Goal: Task Accomplishment & Management: Manage account settings

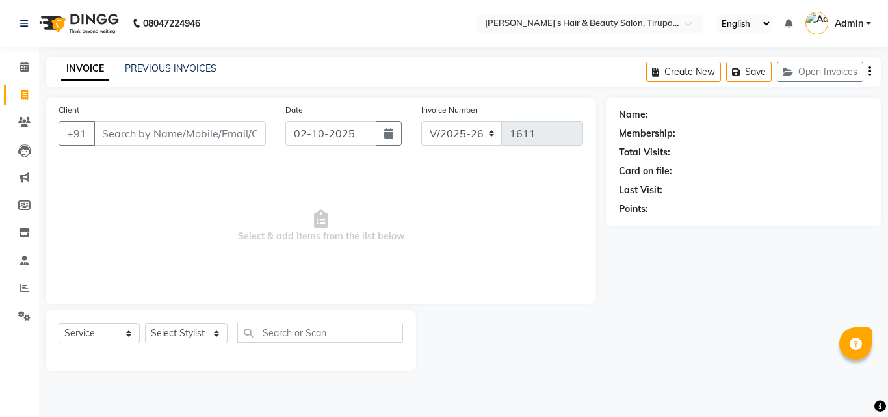
select select "5401"
select select "service"
click at [138, 132] on input "Client" at bounding box center [180, 133] width 172 height 25
type input "6"
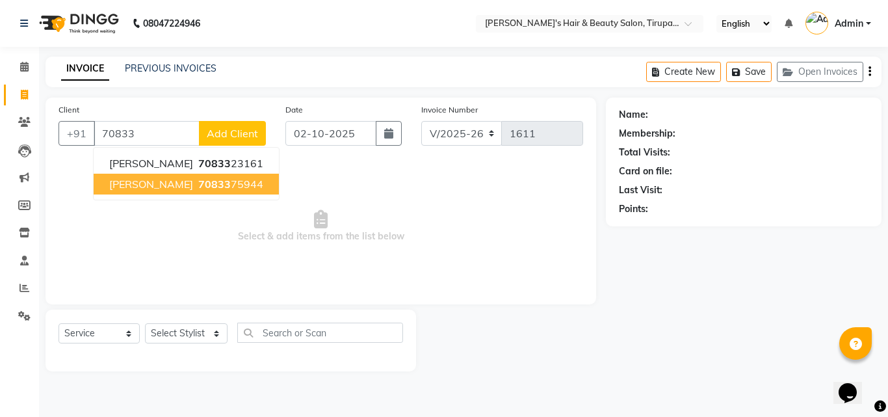
click at [152, 179] on span "[PERSON_NAME]" at bounding box center [151, 183] width 84 height 13
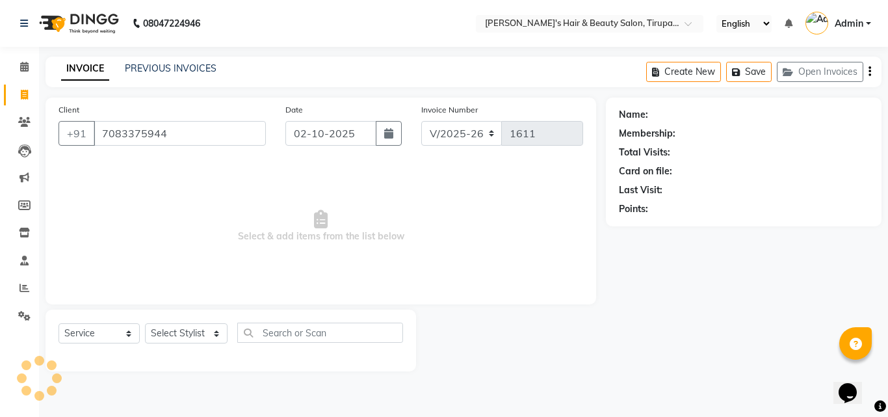
type input "7083375944"
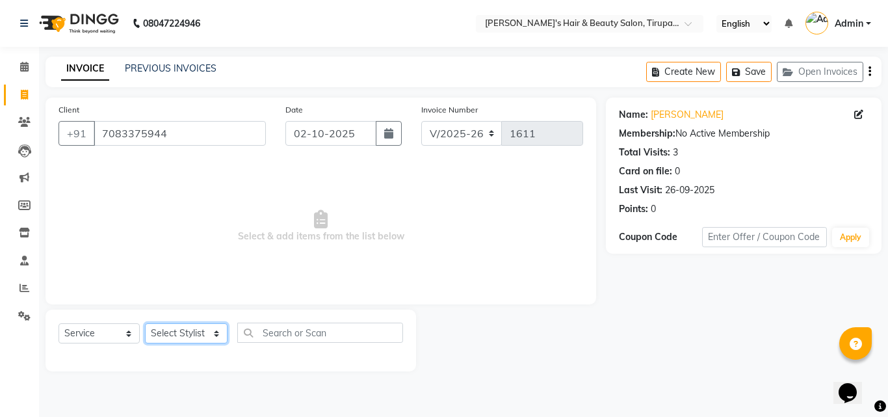
click at [181, 331] on select "Select Stylist [PERSON_NAME] [PERSON_NAME] Kajal [PERSON_NAME] [PERSON_NAME] [P…" at bounding box center [186, 333] width 83 height 20
select select "35988"
click at [145, 323] on select "Select Stylist [PERSON_NAME] [PERSON_NAME] Kajal [PERSON_NAME] [PERSON_NAME] [P…" at bounding box center [186, 333] width 83 height 20
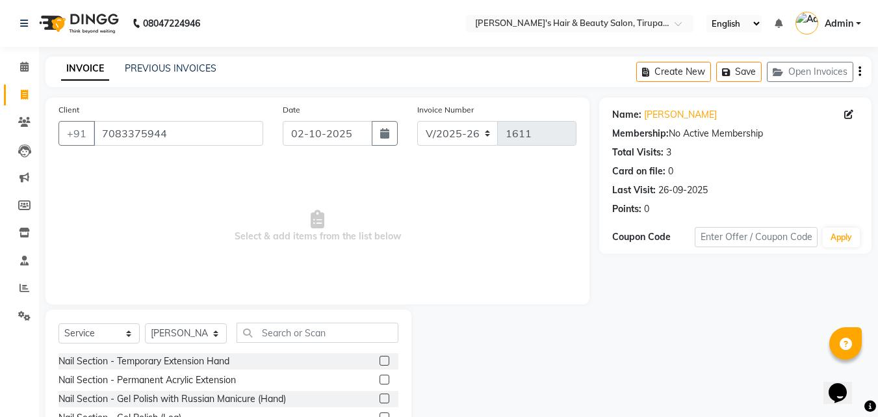
click at [309, 322] on div "Select Service Product Membership Package Voucher Prepaid Gift Card Select Styl…" at bounding box center [229, 405] width 366 height 192
click at [309, 326] on input "text" at bounding box center [318, 332] width 162 height 20
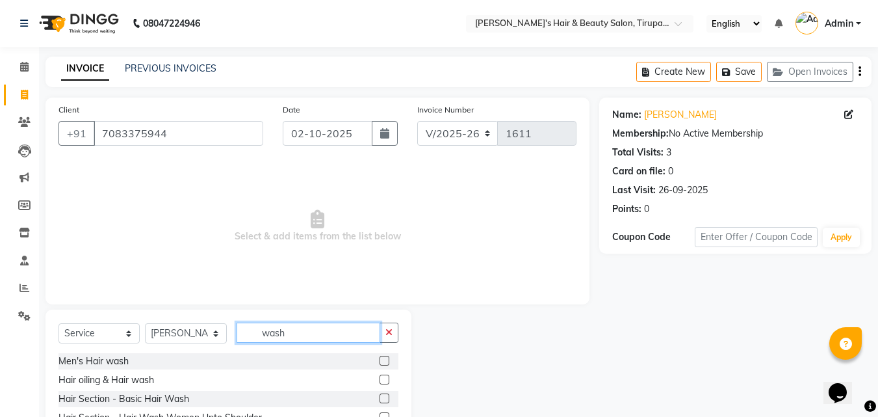
type input "wash"
click at [389, 398] on label at bounding box center [385, 398] width 10 height 10
click at [388, 398] on input "checkbox" at bounding box center [384, 399] width 8 height 8
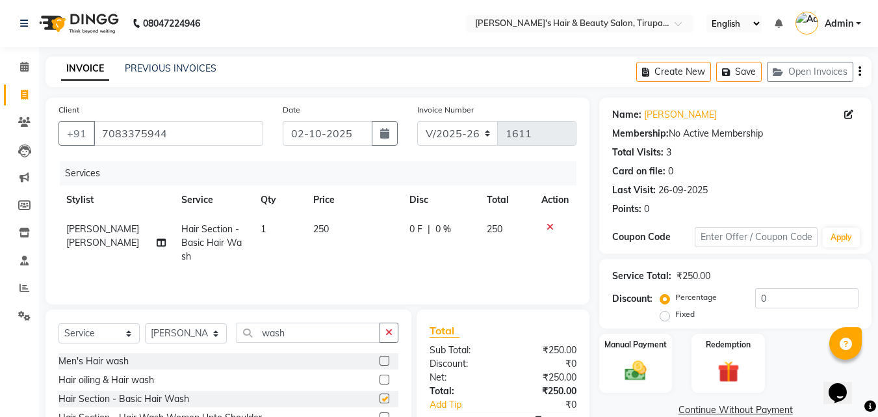
checkbox input "false"
click at [315, 229] on span "250" at bounding box center [321, 229] width 16 height 12
select select "35988"
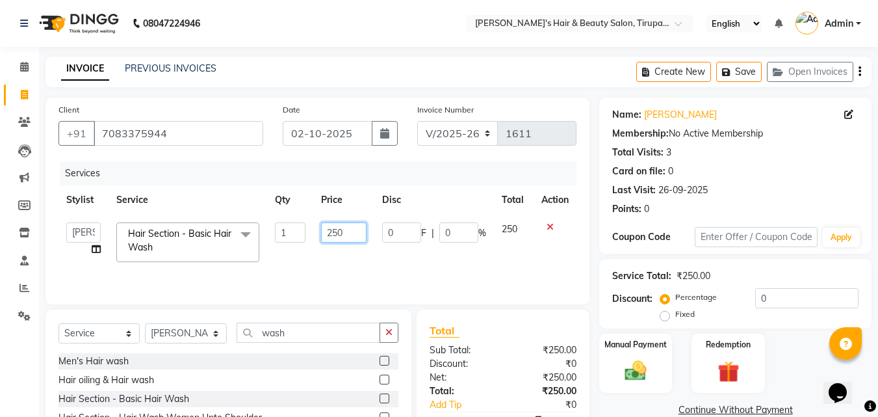
click at [331, 232] on input "250" at bounding box center [343, 232] width 45 height 20
type input "350"
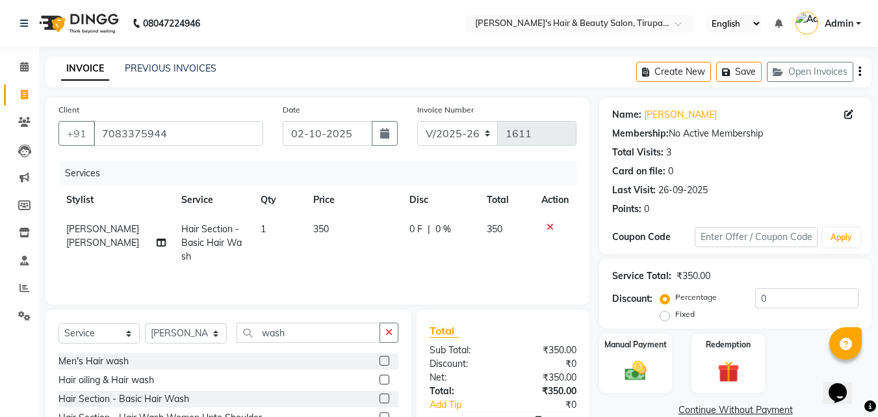
click at [348, 248] on td "350" at bounding box center [354, 243] width 96 height 57
select select "35988"
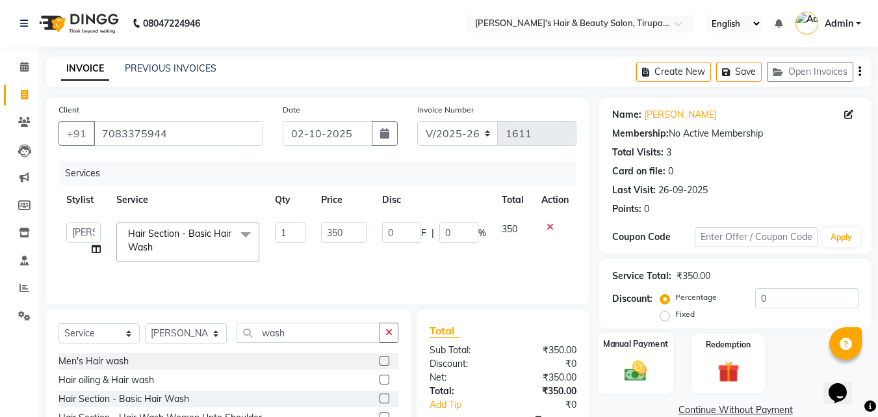
click at [618, 339] on label "Manual Payment" at bounding box center [635, 343] width 65 height 12
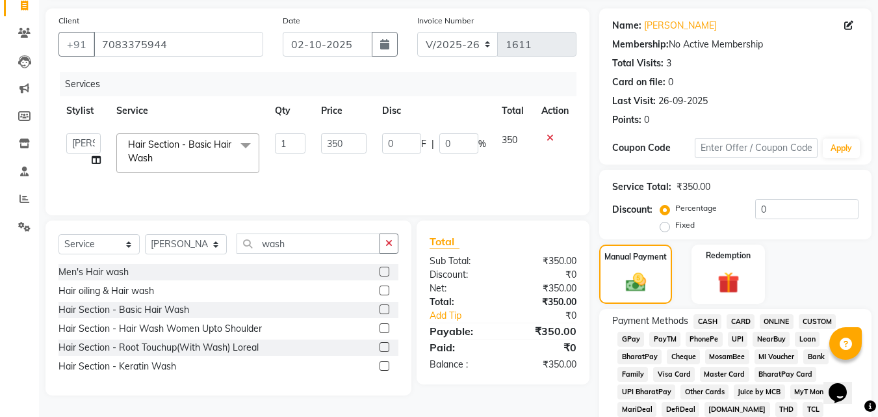
scroll to position [104, 0]
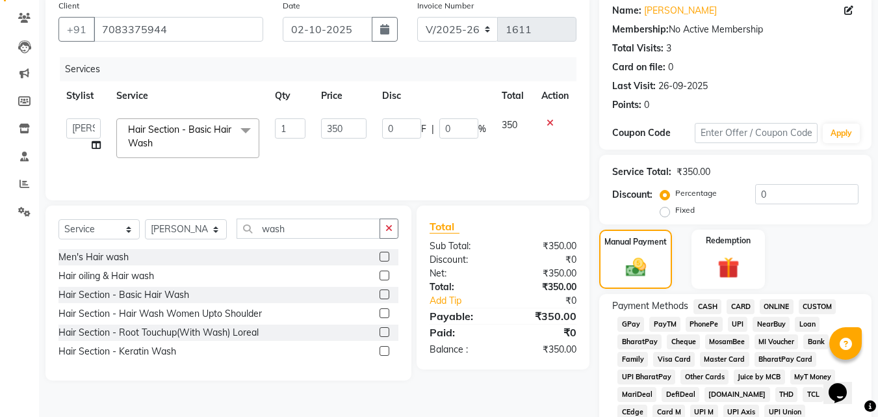
click at [624, 317] on span "GPay" at bounding box center [631, 324] width 27 height 15
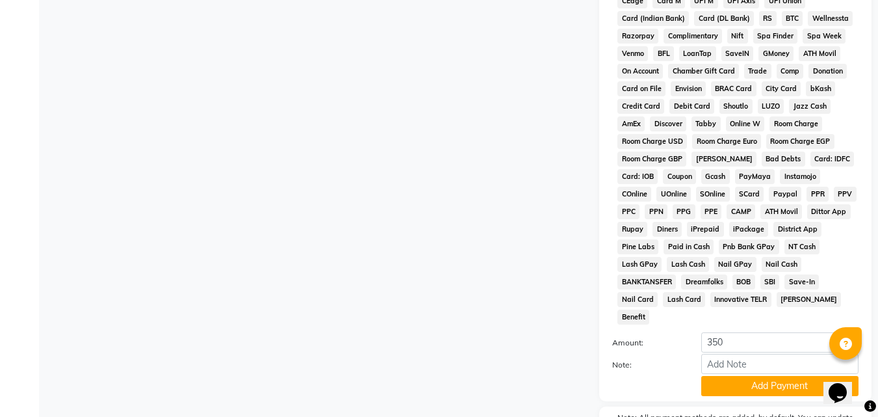
scroll to position [520, 0]
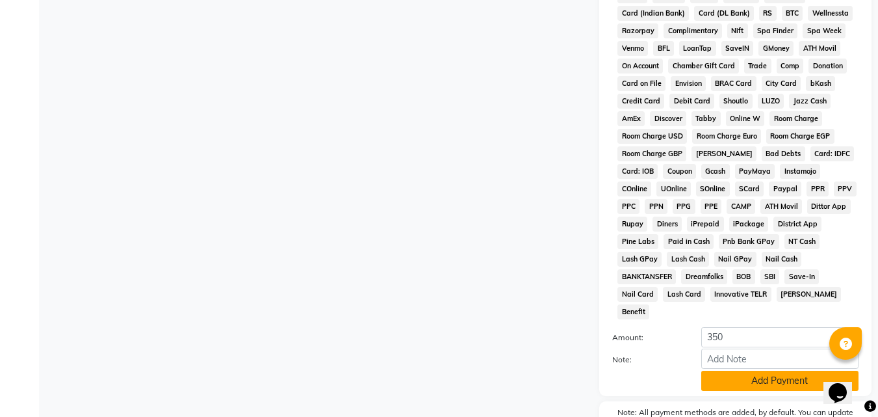
click at [789, 371] on button "Add Payment" at bounding box center [779, 381] width 157 height 20
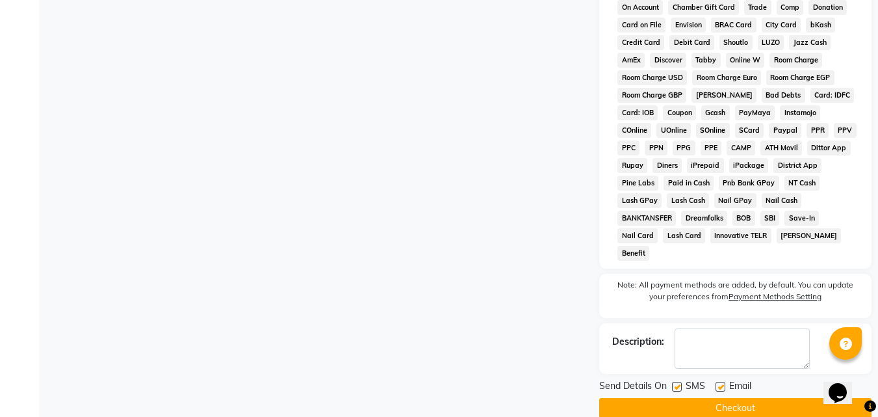
scroll to position [582, 0]
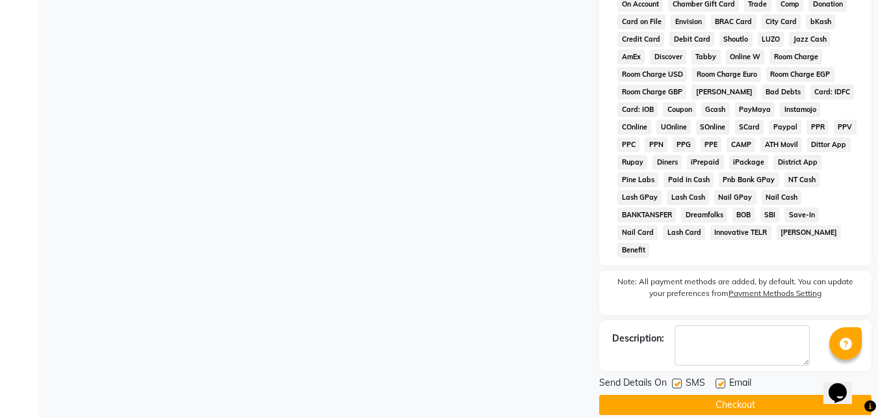
click at [794, 395] on button "Checkout" at bounding box center [735, 405] width 272 height 20
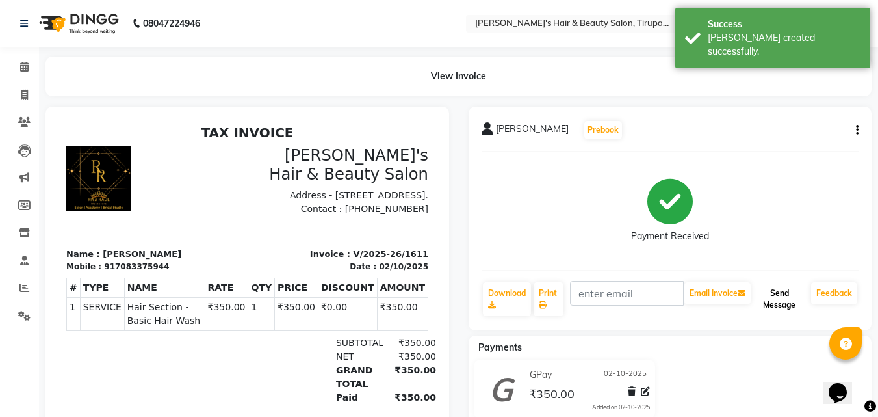
click at [770, 293] on button "Send Message" at bounding box center [779, 299] width 53 height 34
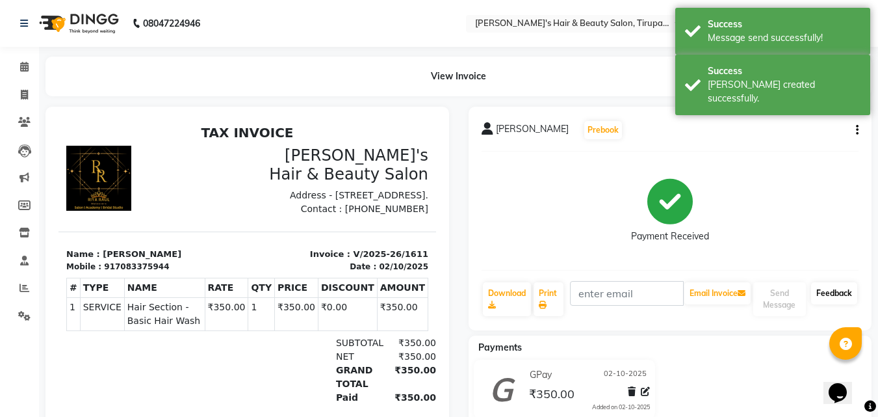
click at [818, 289] on link "Feedback" at bounding box center [834, 293] width 46 height 22
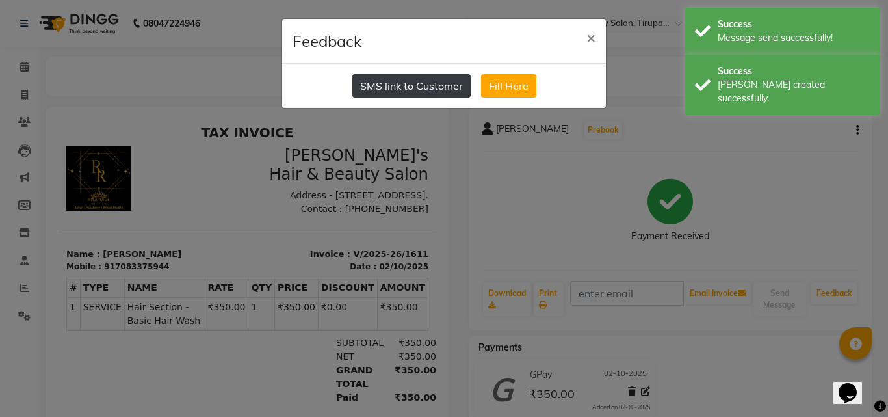
click at [397, 90] on button "SMS link to Customer" at bounding box center [411, 85] width 118 height 23
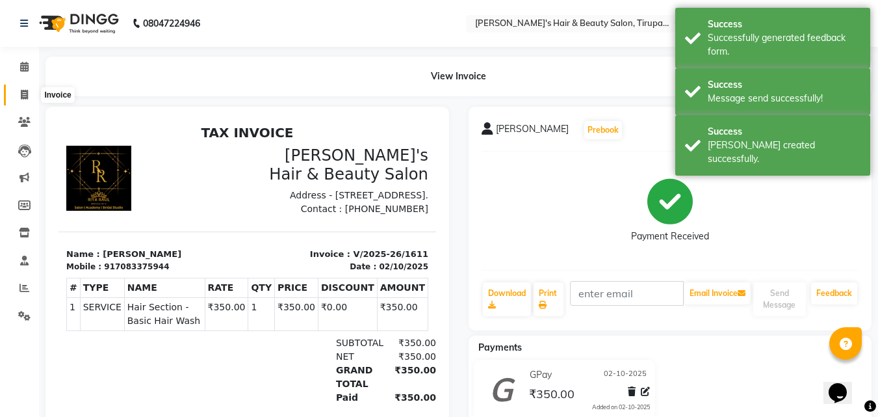
click at [18, 92] on span at bounding box center [24, 95] width 23 height 15
select select "5401"
select select "service"
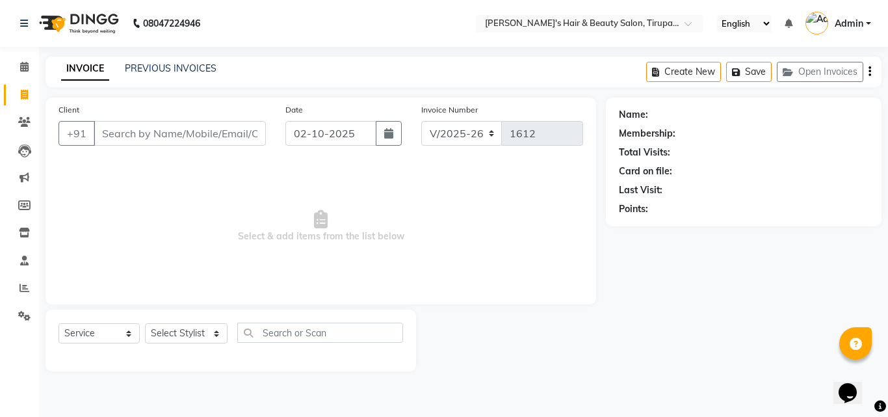
click at [69, 70] on link "INVOICE" at bounding box center [85, 68] width 48 height 23
click at [130, 139] on input "Client" at bounding box center [180, 133] width 172 height 25
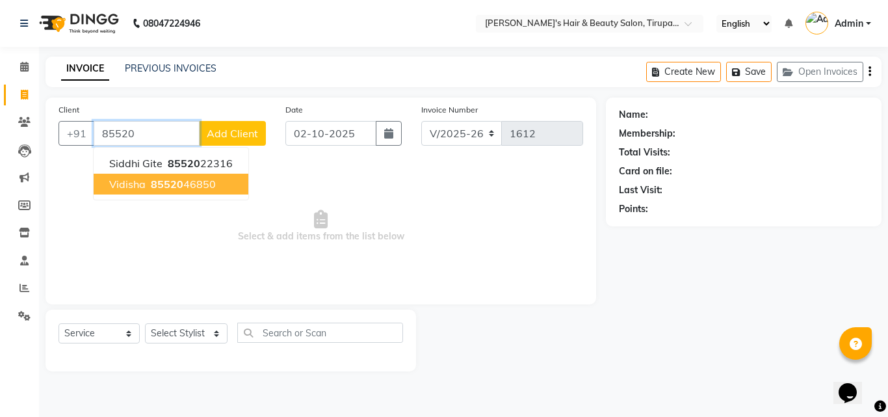
click at [149, 180] on ngb-highlight "85520 46850" at bounding box center [182, 183] width 68 height 13
type input "8552046850"
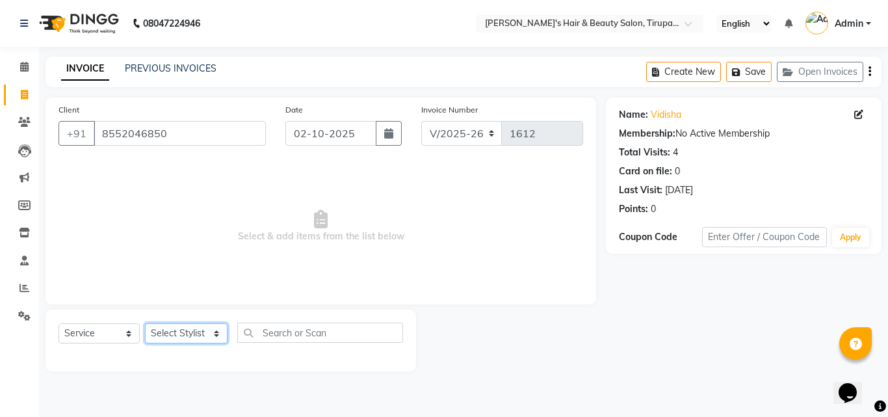
click at [174, 332] on select "Select Stylist [PERSON_NAME] [PERSON_NAME] Kajal [PERSON_NAME] [PERSON_NAME] [P…" at bounding box center [186, 333] width 83 height 20
select select "67904"
click at [145, 323] on select "Select Stylist [PERSON_NAME] [PERSON_NAME] Kajal [PERSON_NAME] [PERSON_NAME] [P…" at bounding box center [186, 333] width 83 height 20
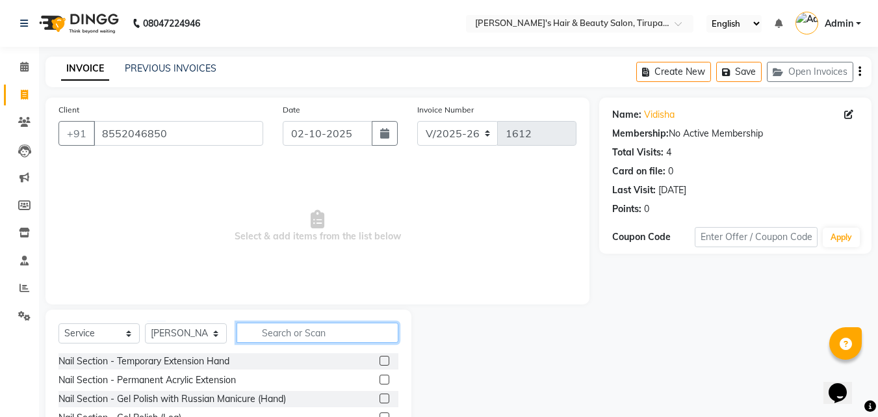
click at [292, 331] on input "text" at bounding box center [318, 332] width 162 height 20
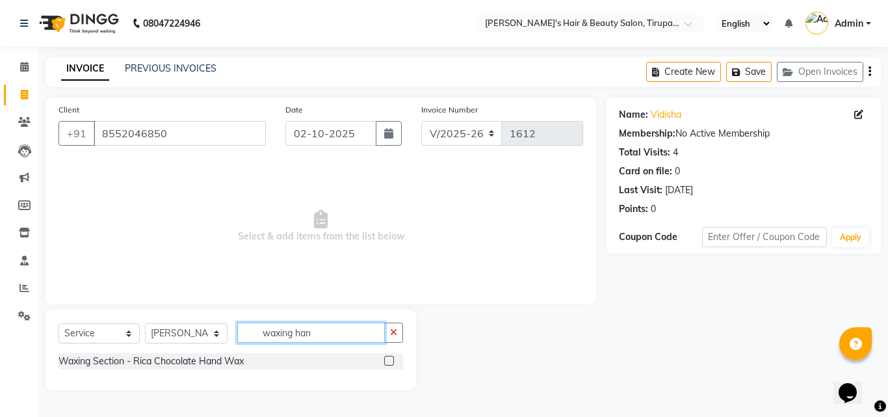
type input "waxing han"
click at [386, 358] on label at bounding box center [389, 361] width 10 height 10
click at [386, 358] on input "checkbox" at bounding box center [388, 361] width 8 height 8
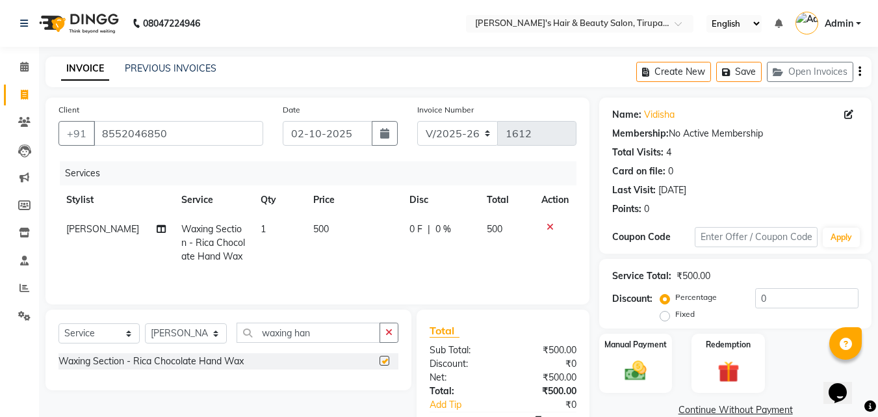
checkbox input "false"
click at [333, 330] on input "waxing han" at bounding box center [309, 332] width 144 height 20
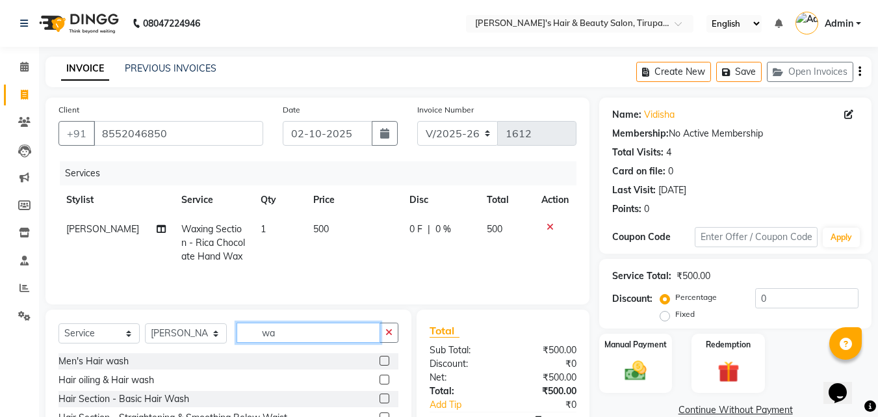
type input "w"
type input "thr"
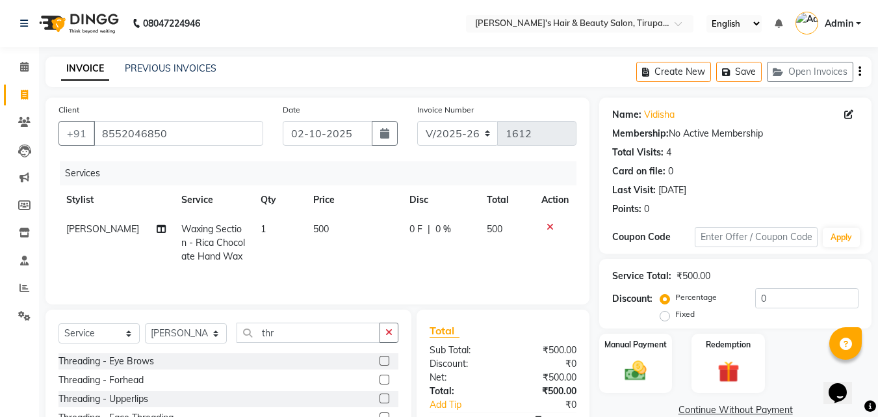
click at [388, 363] on label at bounding box center [385, 361] width 10 height 10
click at [388, 363] on input "checkbox" at bounding box center [384, 361] width 8 height 8
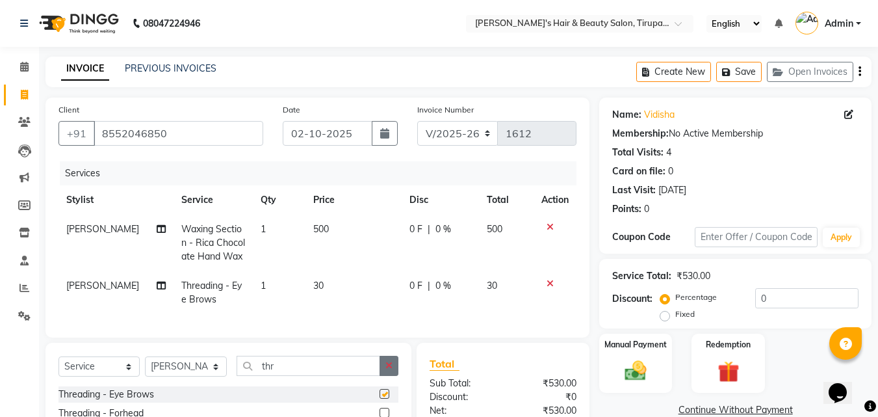
checkbox input "false"
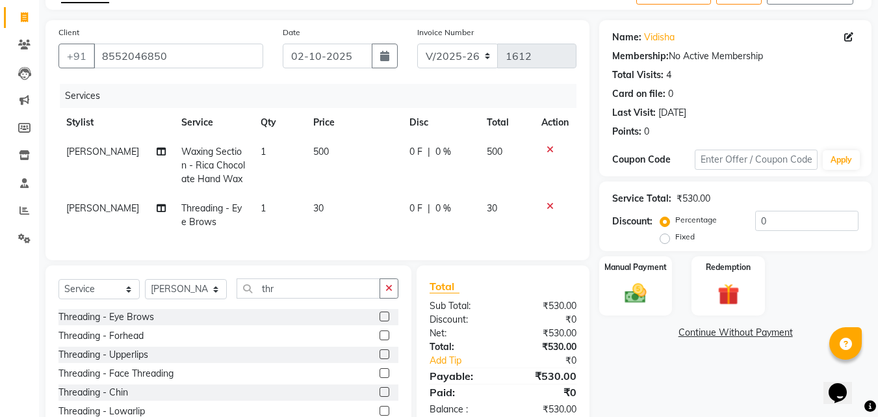
scroll to position [78, 0]
click at [380, 339] on label at bounding box center [385, 335] width 10 height 10
click at [380, 339] on input "checkbox" at bounding box center [384, 335] width 8 height 8
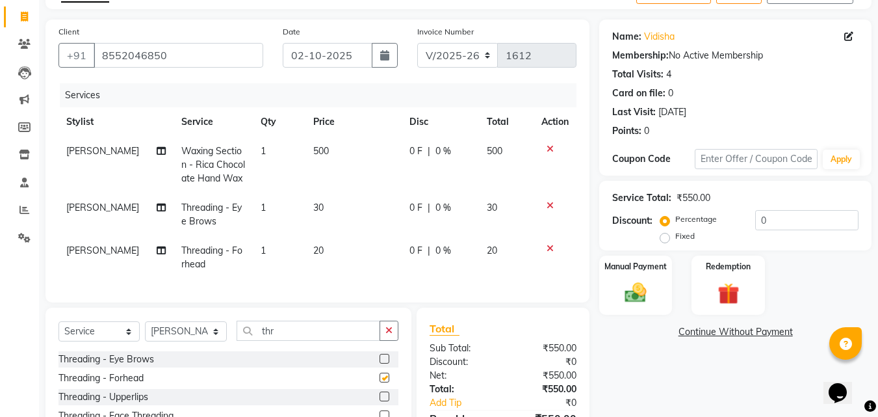
checkbox input "false"
click at [628, 306] on img at bounding box center [636, 293] width 36 height 26
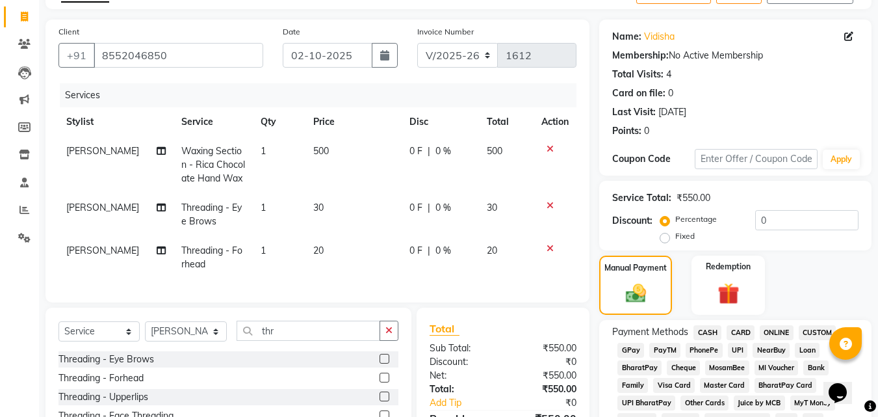
click at [636, 349] on span "GPay" at bounding box center [631, 350] width 27 height 15
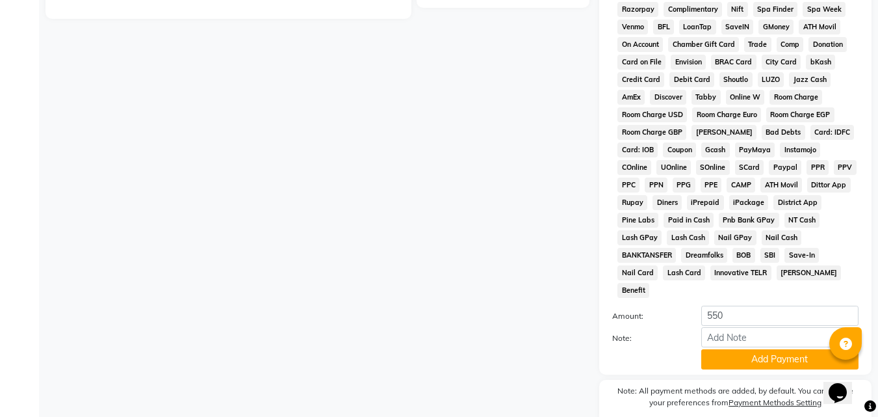
scroll to position [546, 0]
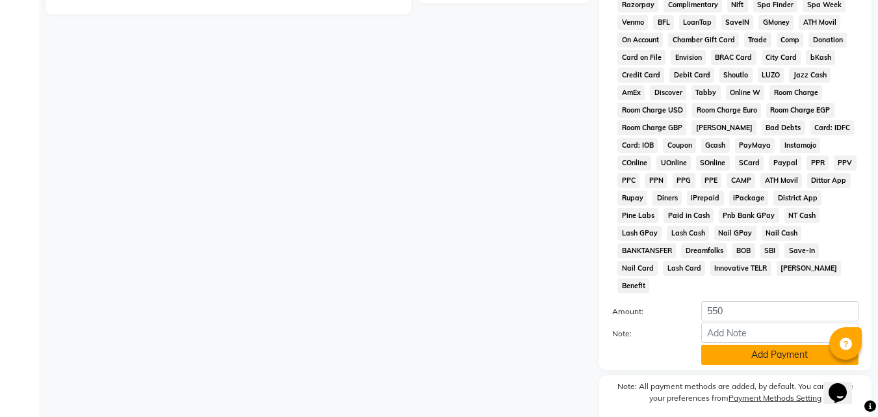
click at [763, 345] on button "Add Payment" at bounding box center [779, 355] width 157 height 20
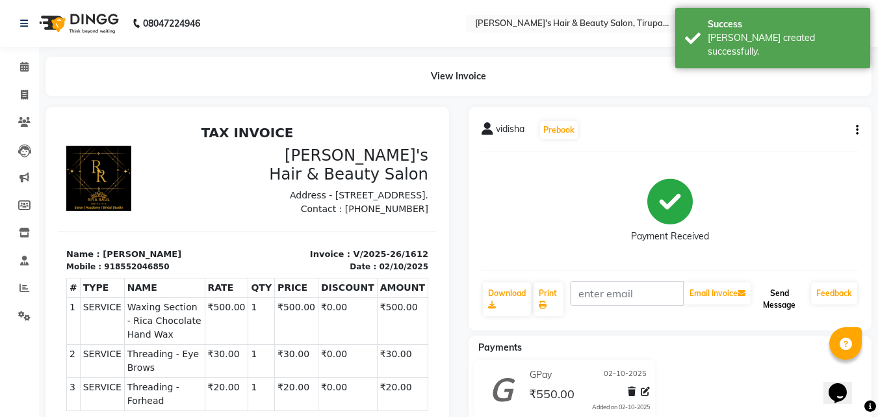
click at [789, 305] on button "Send Message" at bounding box center [779, 299] width 53 height 34
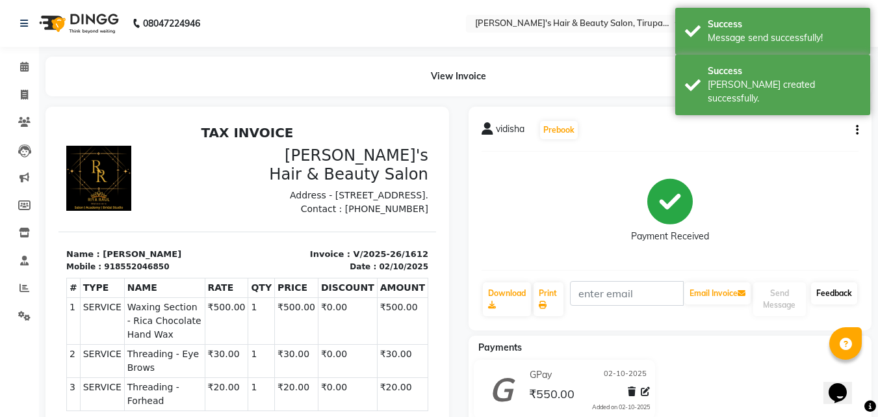
click at [817, 296] on link "Feedback" at bounding box center [834, 293] width 46 height 22
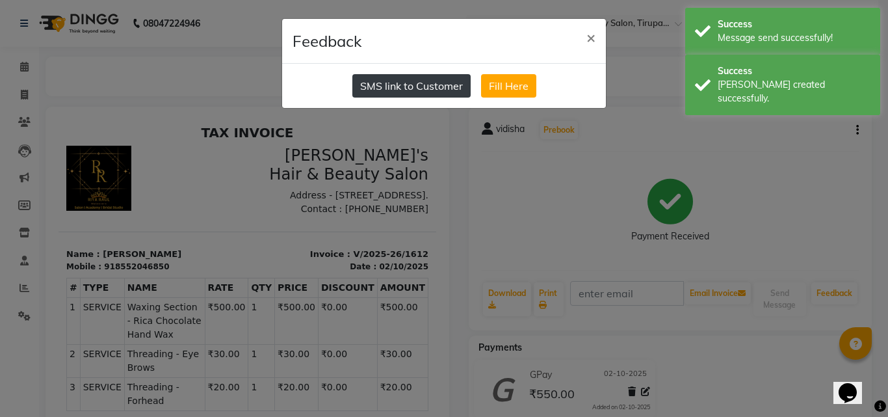
click at [415, 79] on button "SMS link to Customer" at bounding box center [411, 85] width 118 height 23
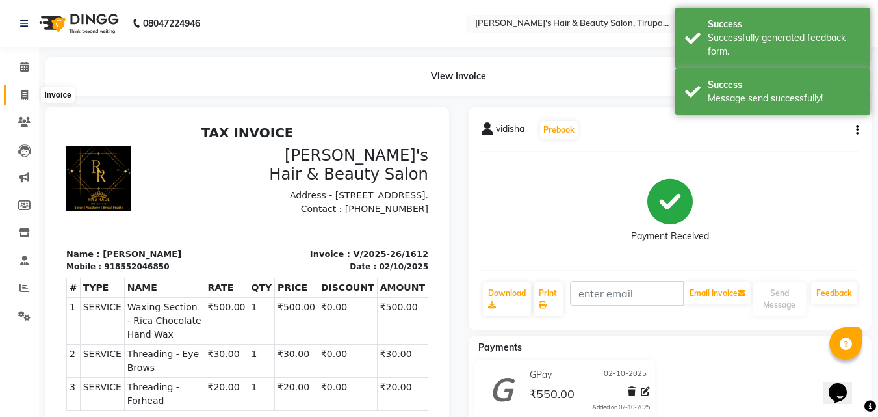
click at [25, 90] on icon at bounding box center [24, 95] width 7 height 10
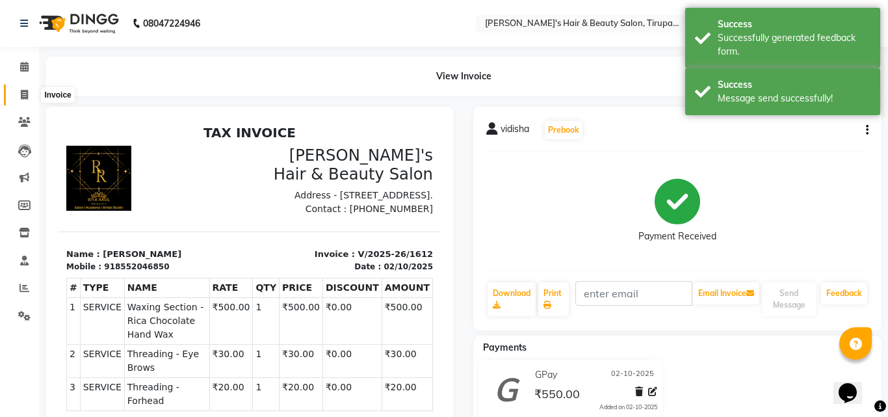
select select "5401"
select select "service"
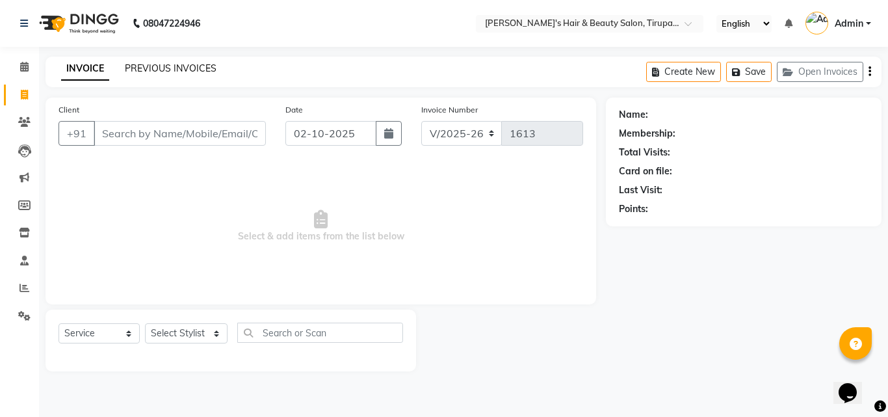
click at [213, 72] on link "PREVIOUS INVOICES" at bounding box center [171, 68] width 92 height 12
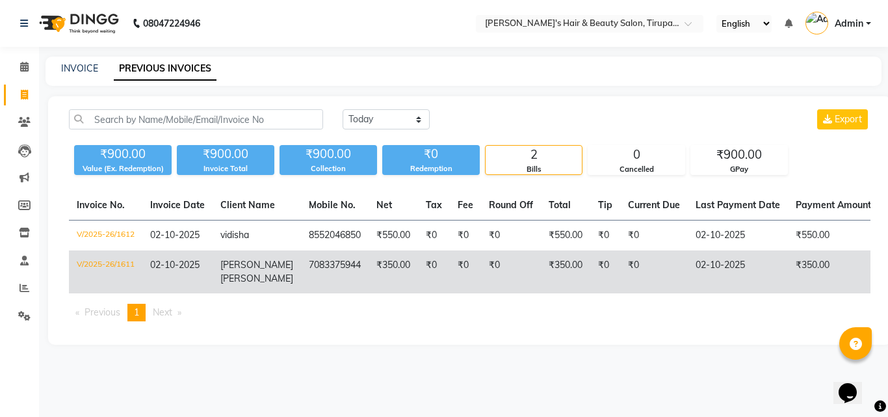
click at [127, 270] on td "V/2025-26/1611" at bounding box center [105, 271] width 73 height 43
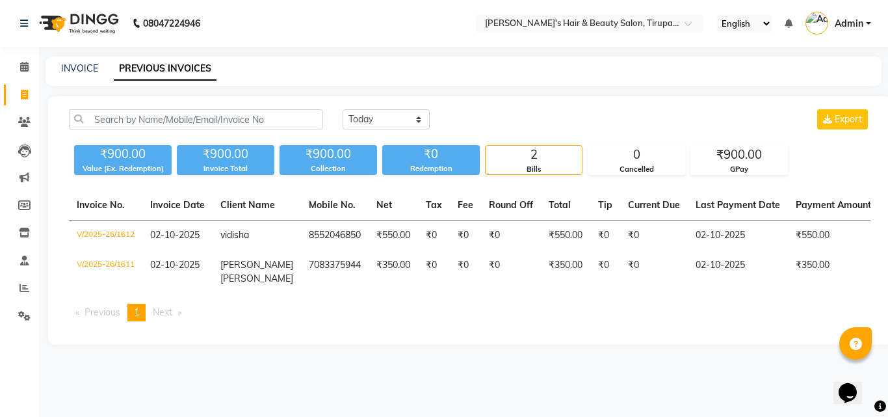
click at [51, 142] on div "[DATE] [DATE] Custom Range Export ₹900.00 Value (Ex. Redemption) ₹900.00 Invoic…" at bounding box center [469, 220] width 843 height 248
click at [96, 70] on link "INVOICE" at bounding box center [79, 68] width 37 height 12
select select "service"
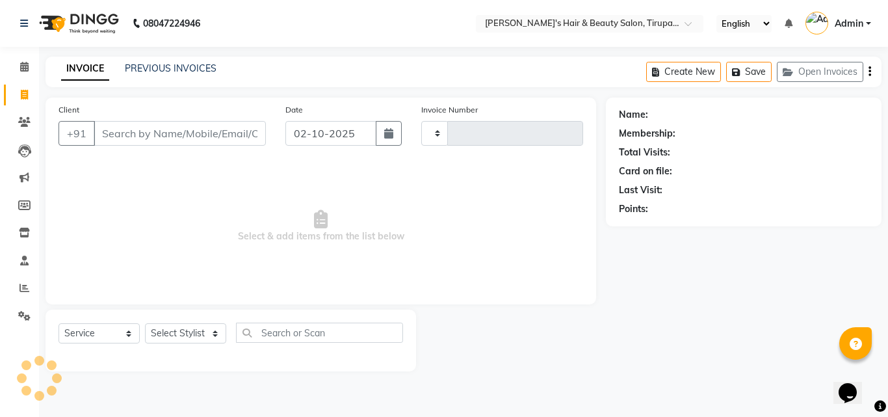
type input "1613"
select select "5401"
click at [164, 72] on link "PREVIOUS INVOICES" at bounding box center [171, 68] width 92 height 12
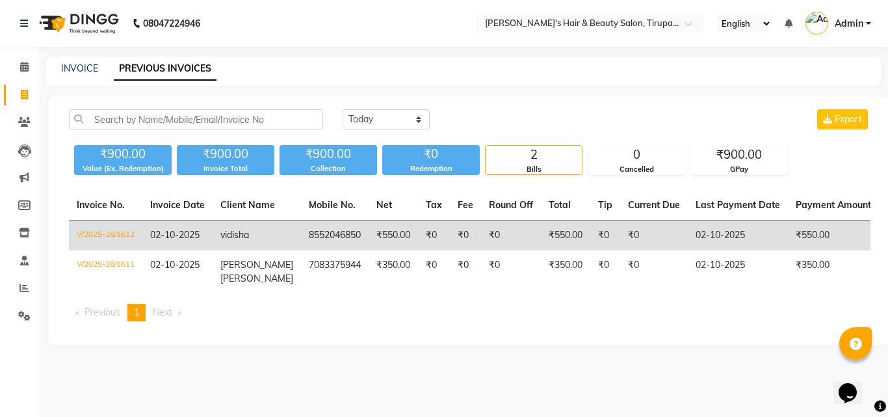
click at [137, 232] on td "V/2025-26/1612" at bounding box center [105, 235] width 73 height 31
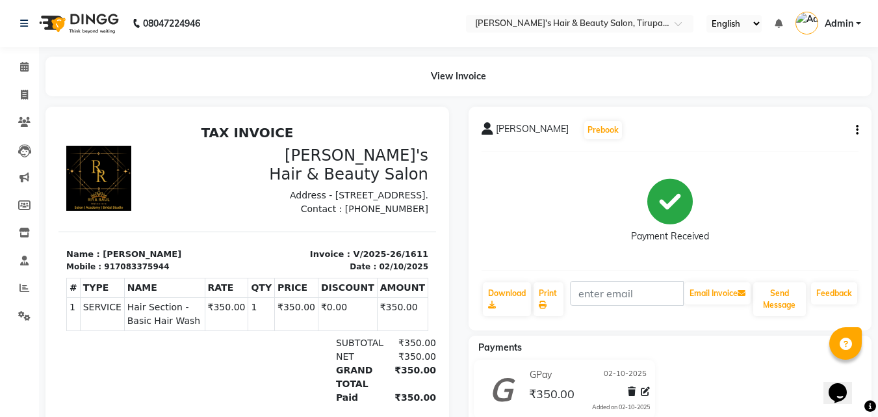
click at [859, 131] on div "samidha durgawale Prebook Payment Received Download Print Email Invoice Send Me…" at bounding box center [671, 219] width 404 height 224
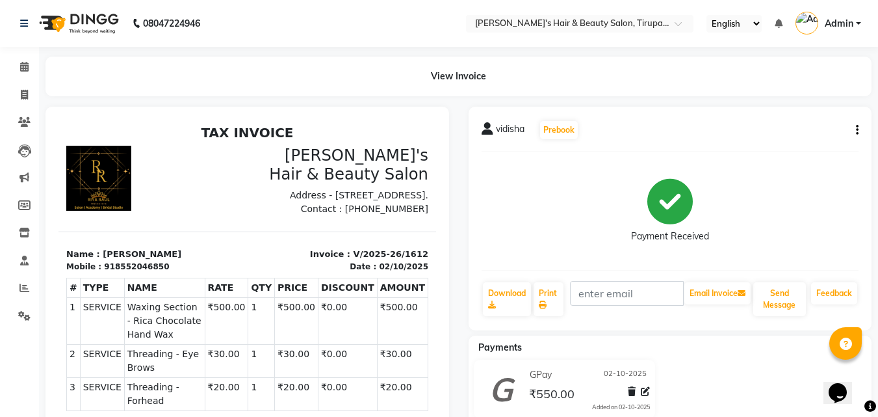
click at [854, 134] on button "button" at bounding box center [855, 131] width 8 height 14
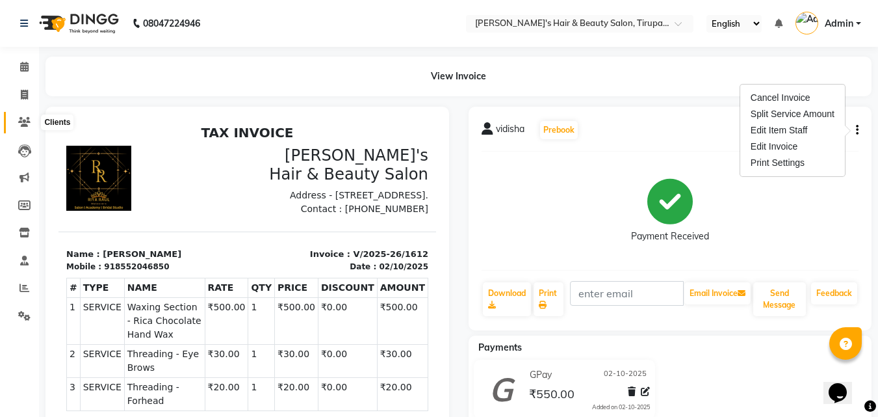
click at [21, 124] on icon at bounding box center [24, 122] width 12 height 10
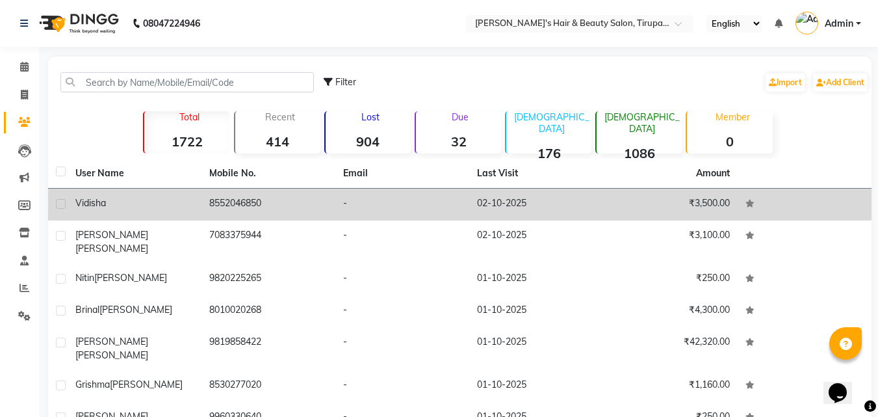
click at [126, 196] on div "vidisha" at bounding box center [134, 203] width 118 height 14
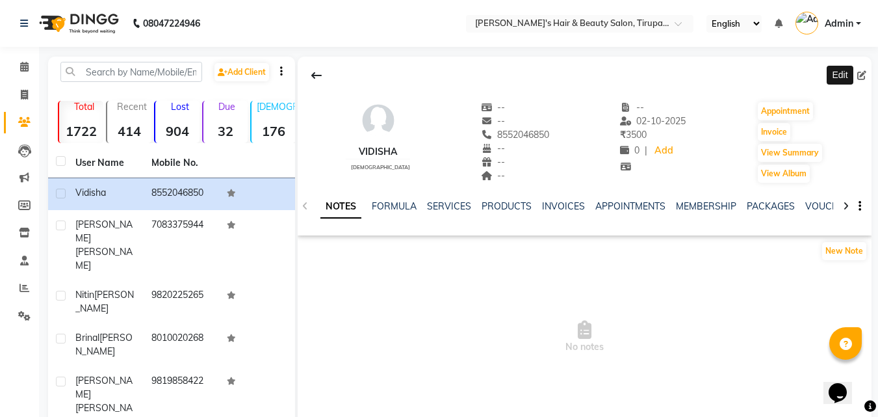
click at [862, 76] on icon at bounding box center [861, 75] width 9 height 9
select select "female"
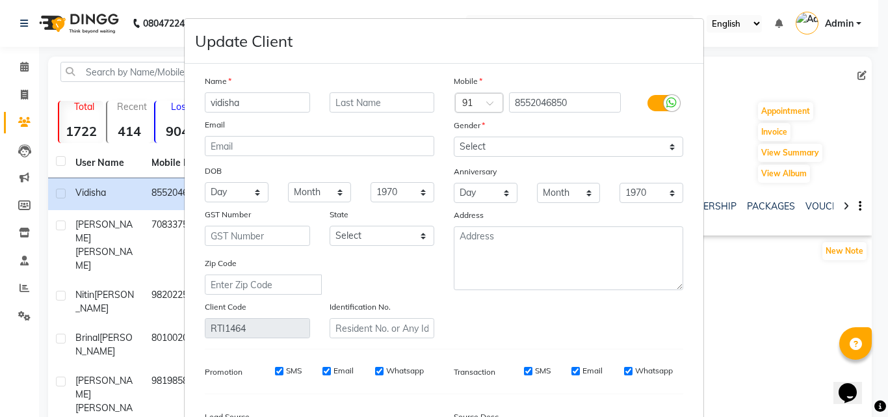
click at [212, 109] on input "vidisha" at bounding box center [257, 102] width 105 height 20
type input "Vidisha"
click at [397, 54] on div "Update Client" at bounding box center [444, 41] width 519 height 45
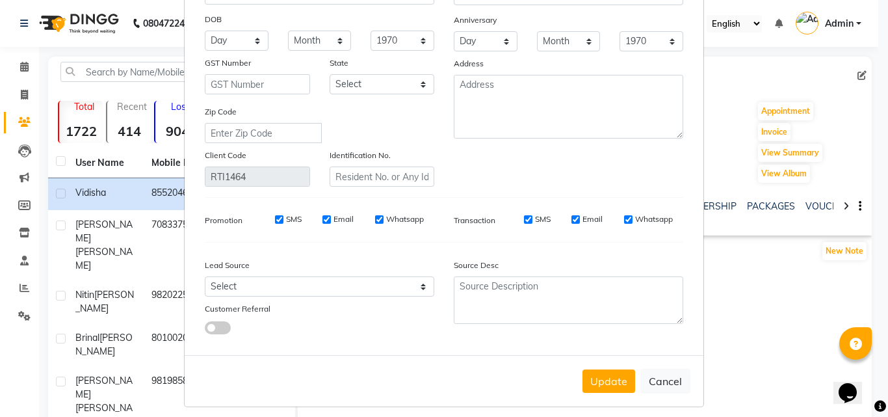
scroll to position [152, 0]
click at [620, 374] on button "Update" at bounding box center [608, 380] width 53 height 23
select select
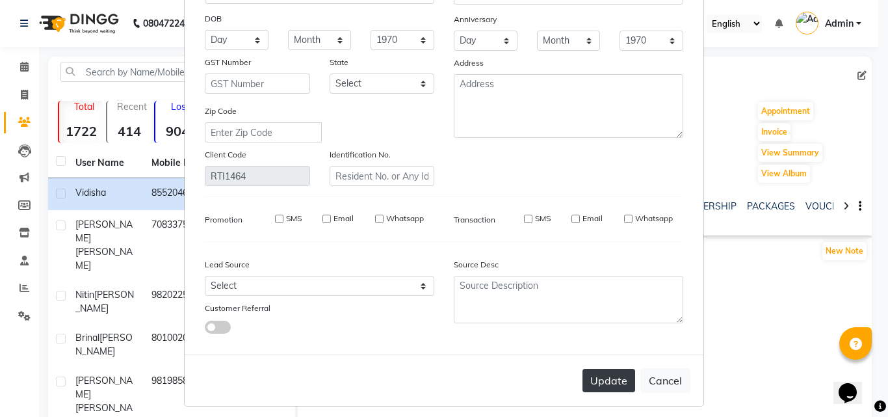
select select
checkbox input "false"
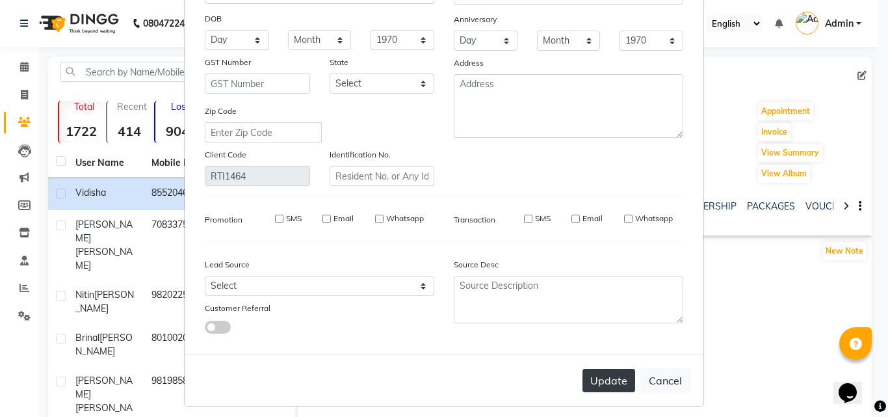
checkbox input "false"
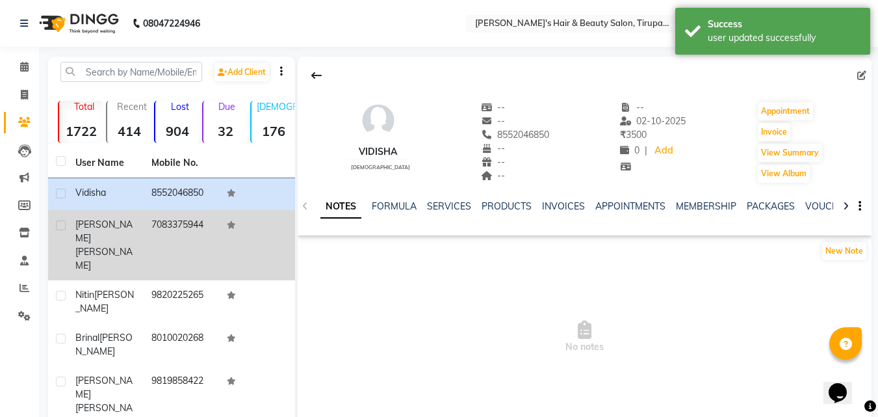
click at [122, 223] on div "samidha durgawale" at bounding box center [105, 245] width 60 height 55
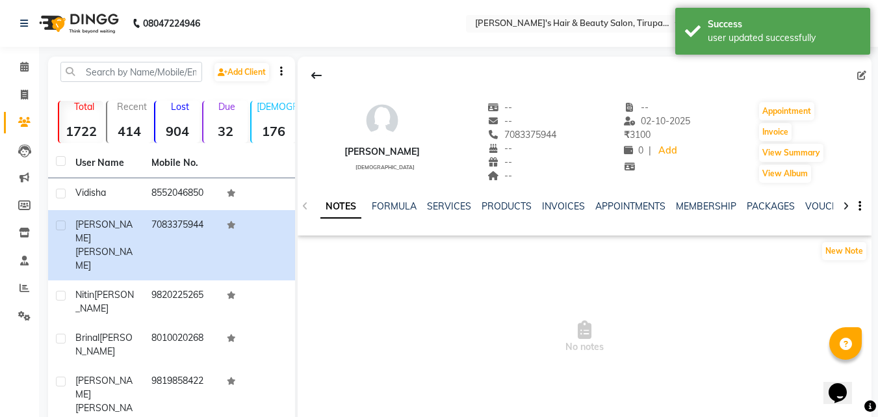
click at [861, 77] on icon at bounding box center [861, 75] width 9 height 9
select select "female"
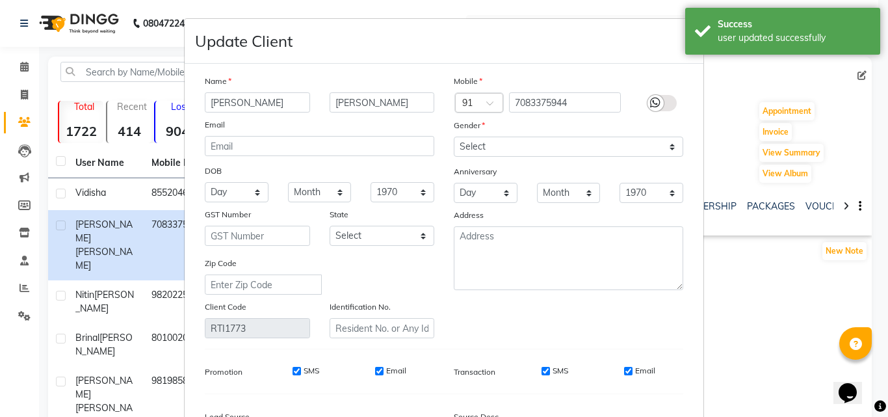
click at [214, 102] on input "[PERSON_NAME]" at bounding box center [257, 102] width 105 height 20
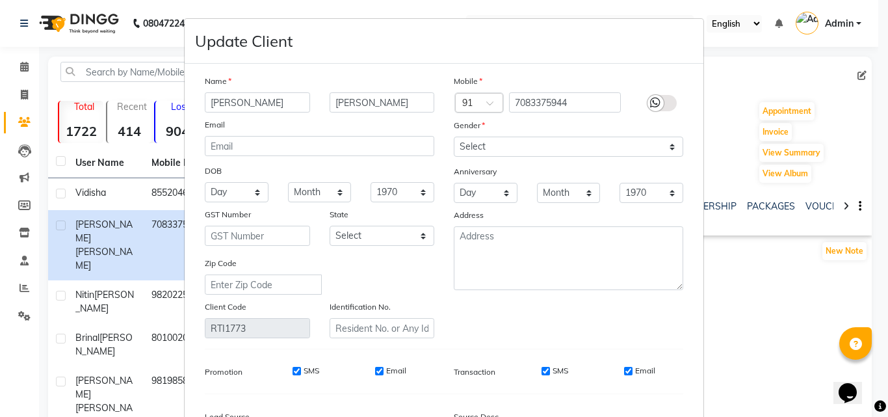
type input "Samidha"
type input "d"
type input "Durgawale"
click at [464, 34] on div "Update Client" at bounding box center [444, 41] width 519 height 45
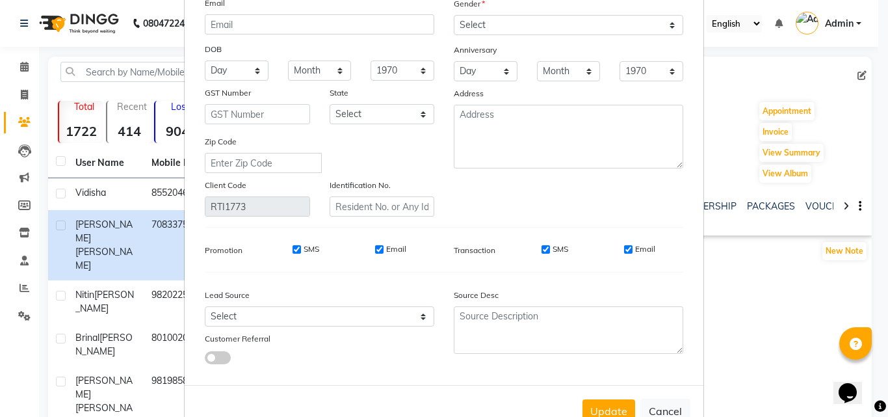
scroll to position [123, 0]
click at [607, 404] on button "Update" at bounding box center [608, 409] width 53 height 23
select select
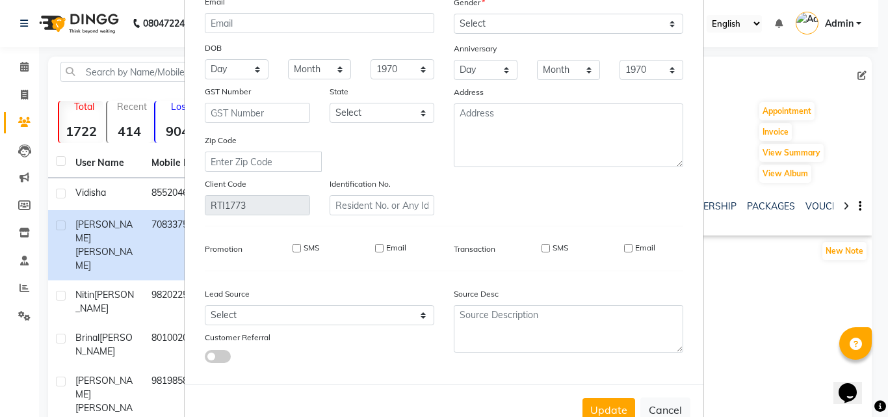
select select
checkbox input "false"
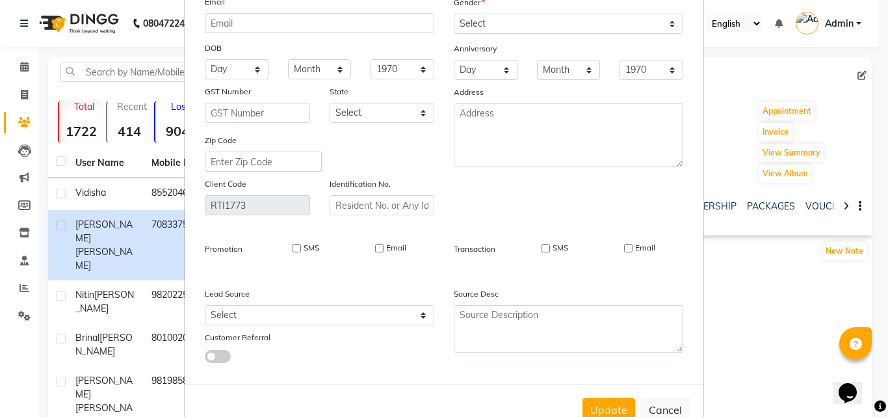
checkbox input "false"
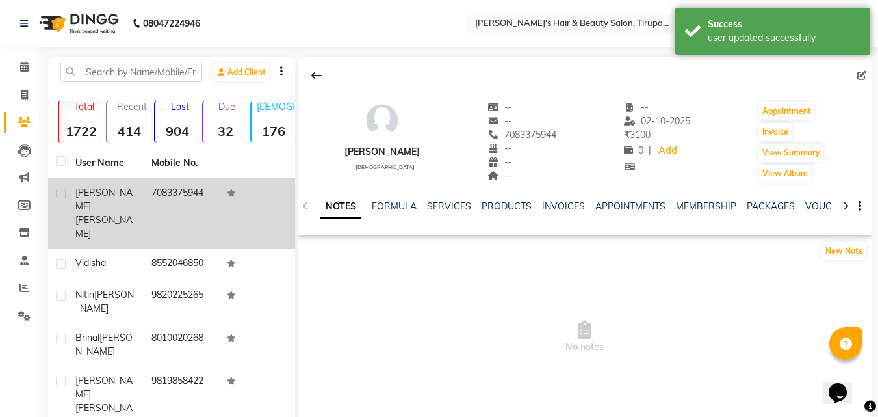
click at [118, 190] on div "Samidha Durgawale" at bounding box center [105, 213] width 60 height 55
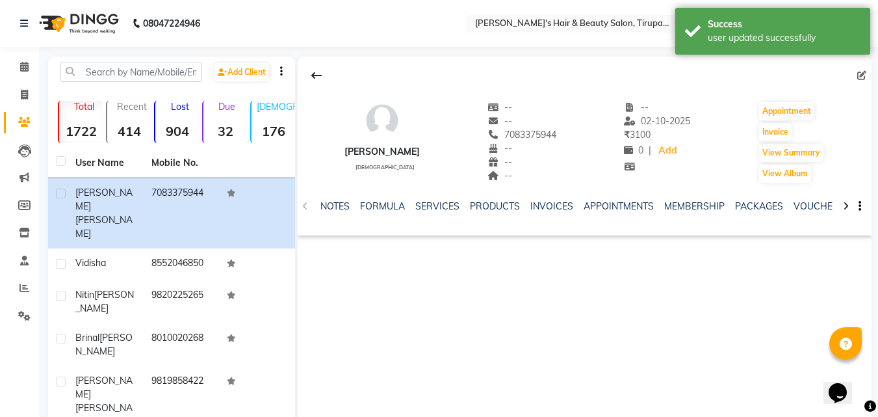
click at [861, 77] on icon at bounding box center [861, 75] width 9 height 9
select select "female"
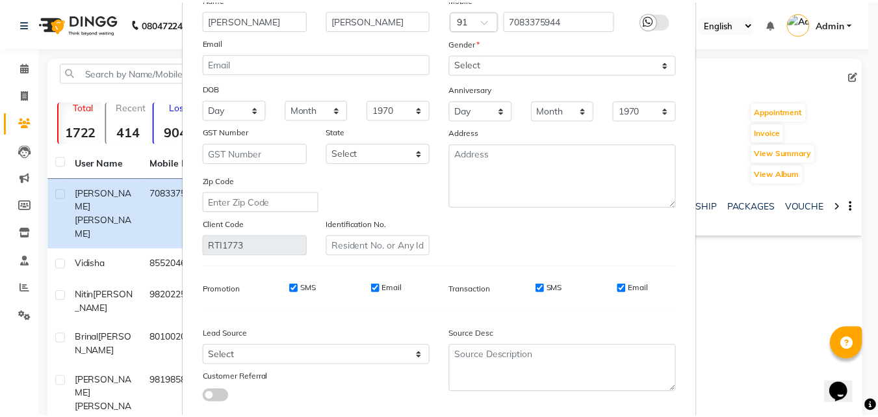
scroll to position [160, 0]
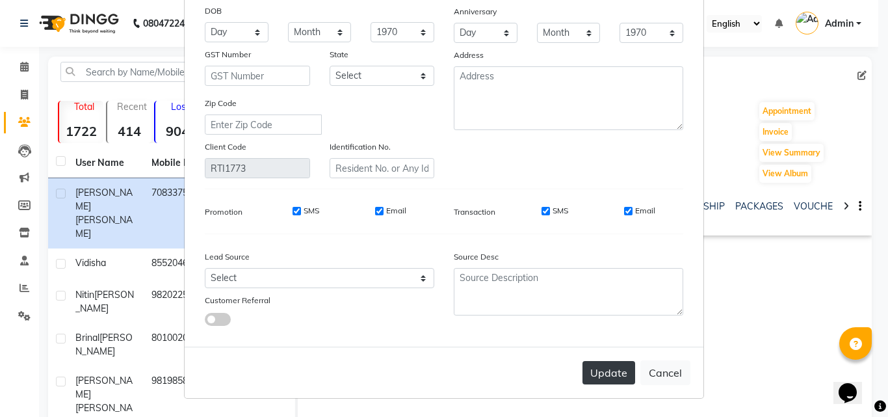
click at [620, 384] on button "Update" at bounding box center [608, 372] width 53 height 23
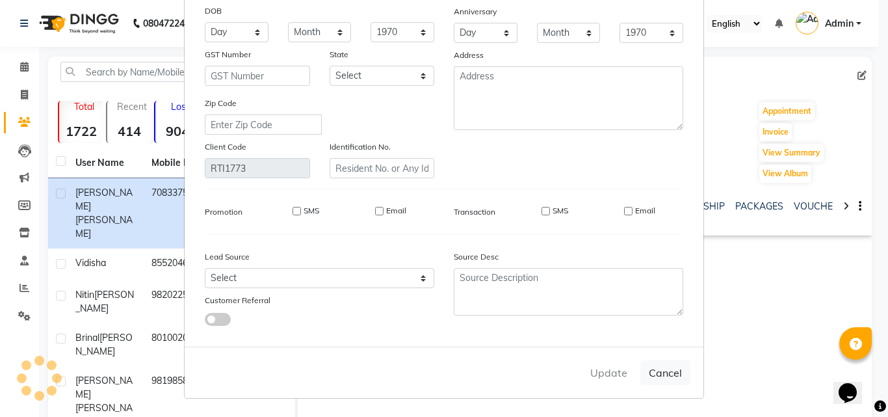
select select
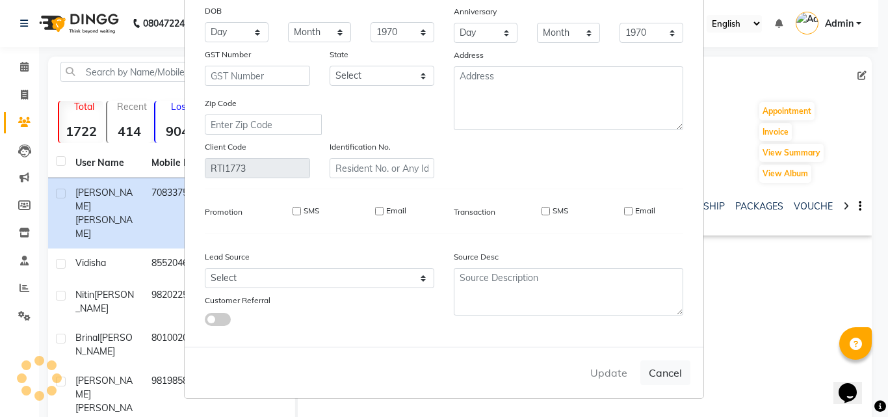
select select
checkbox input "false"
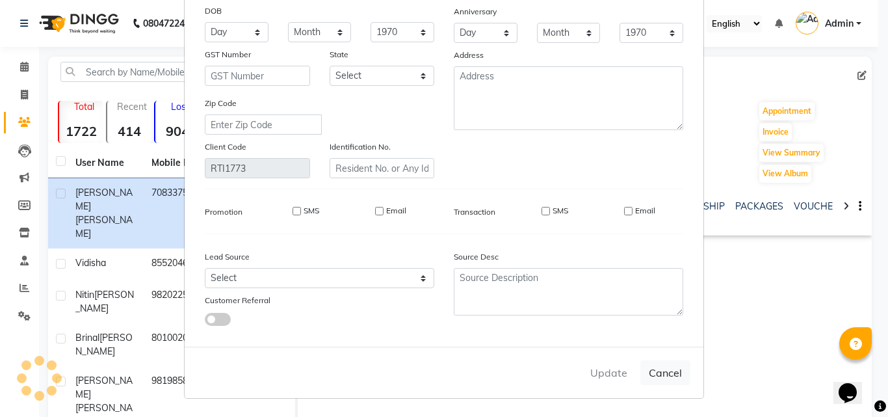
checkbox input "false"
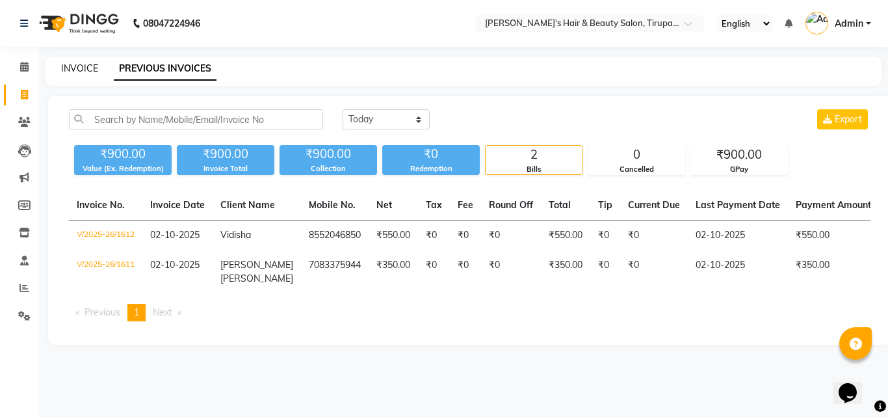
click at [75, 69] on link "INVOICE" at bounding box center [79, 68] width 37 height 12
select select "5401"
select select "service"
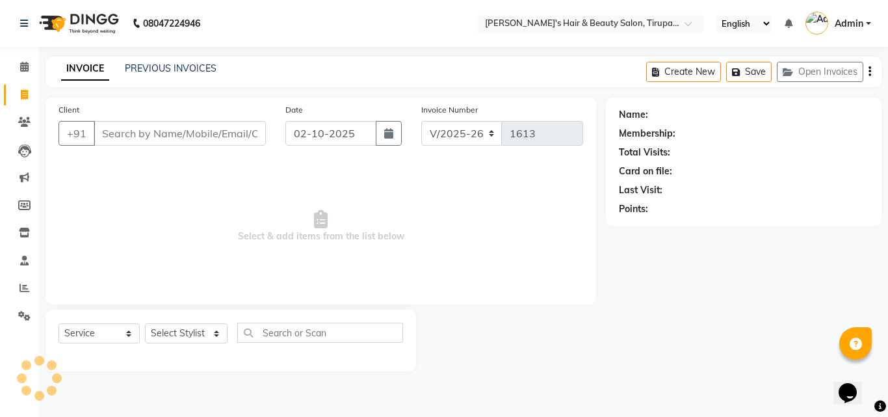
click at [75, 69] on link "INVOICE" at bounding box center [85, 68] width 48 height 23
click at [26, 70] on icon at bounding box center [24, 67] width 8 height 10
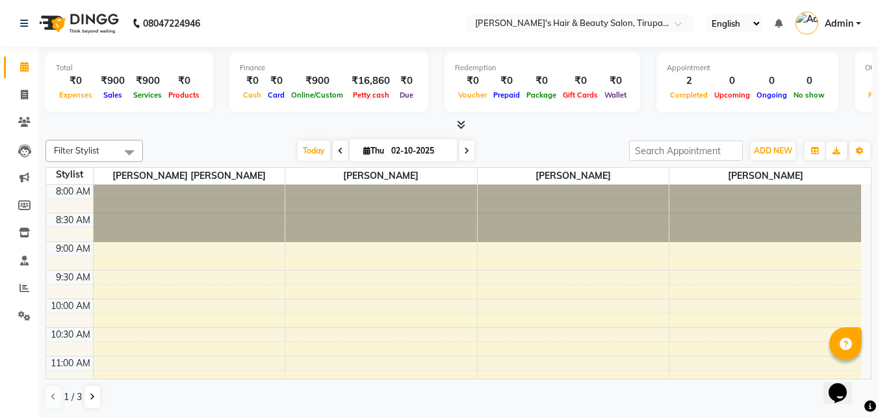
click at [462, 124] on icon at bounding box center [461, 125] width 8 height 10
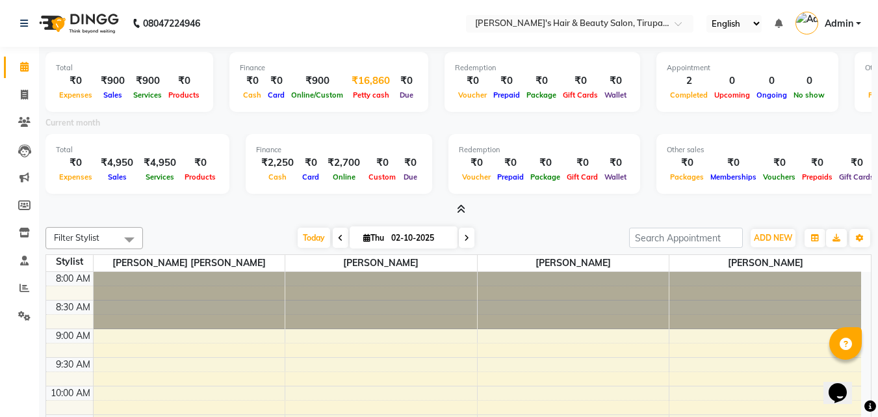
click at [374, 88] on div "Petty cash" at bounding box center [370, 95] width 49 height 14
click at [21, 91] on icon at bounding box center [24, 95] width 7 height 10
select select "5401"
select select "service"
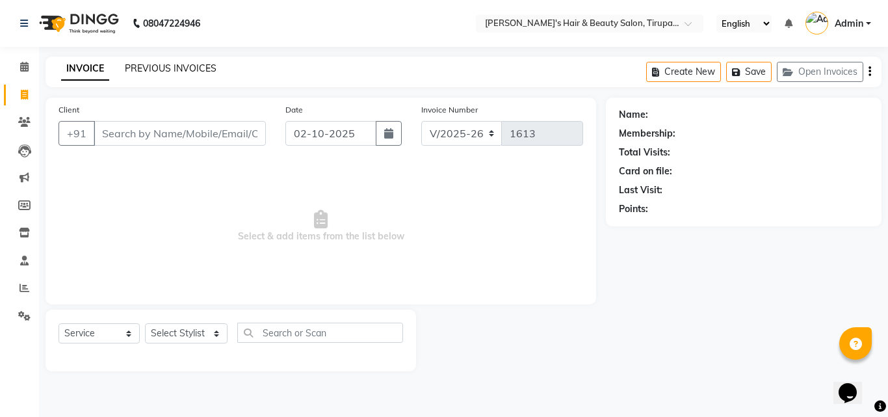
click at [177, 71] on link "PREVIOUS INVOICES" at bounding box center [171, 68] width 92 height 12
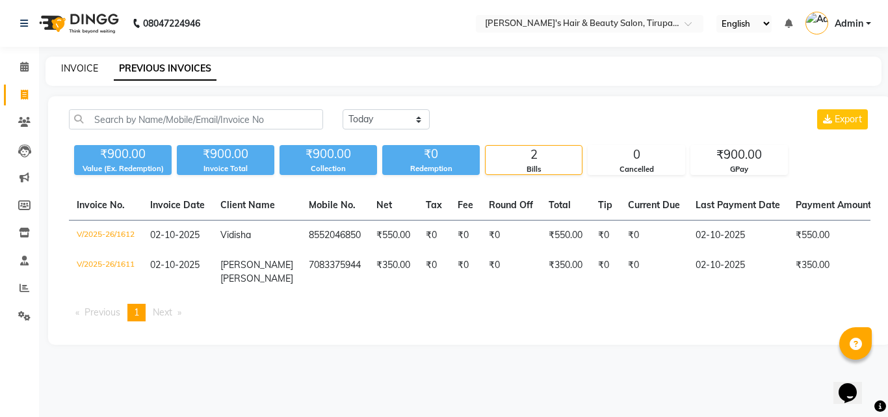
click at [90, 72] on link "INVOICE" at bounding box center [79, 68] width 37 height 12
select select "5401"
select select "service"
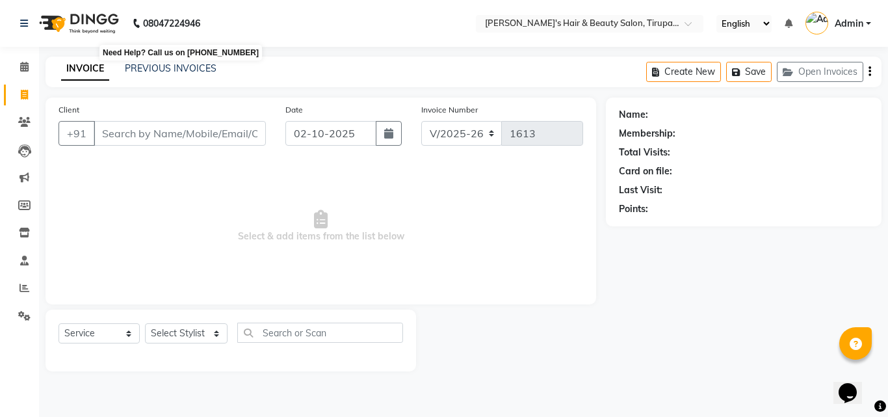
click at [200, 20] on b "08047224946" at bounding box center [171, 23] width 57 height 36
